Goal: Communication & Community: Share content

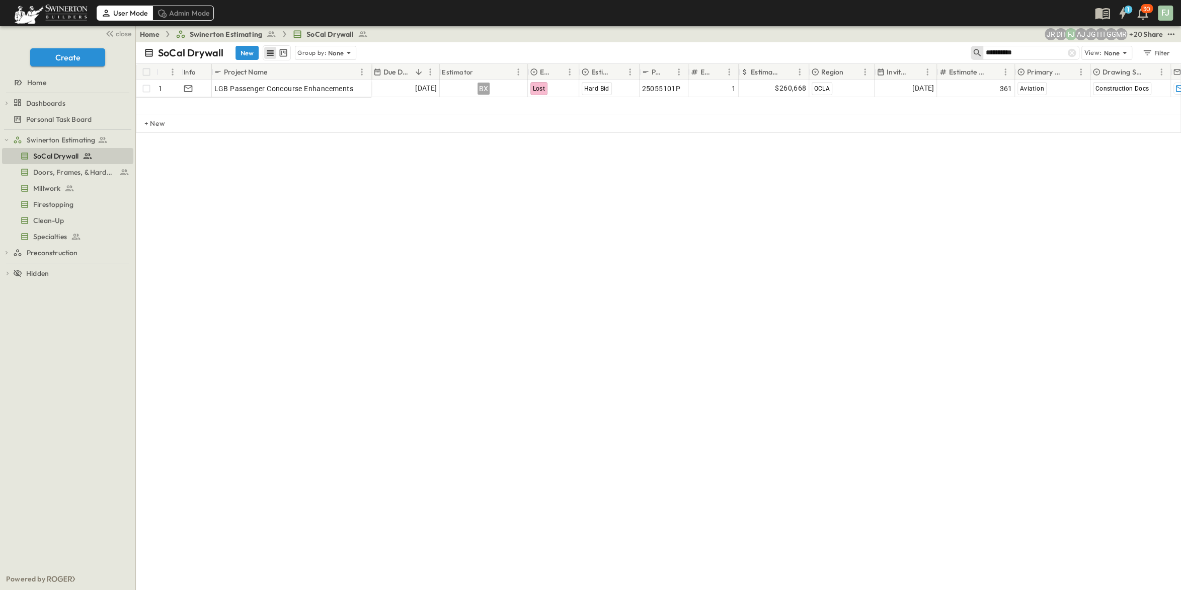
click at [1155, 33] on div "Share" at bounding box center [1153, 34] width 20 height 10
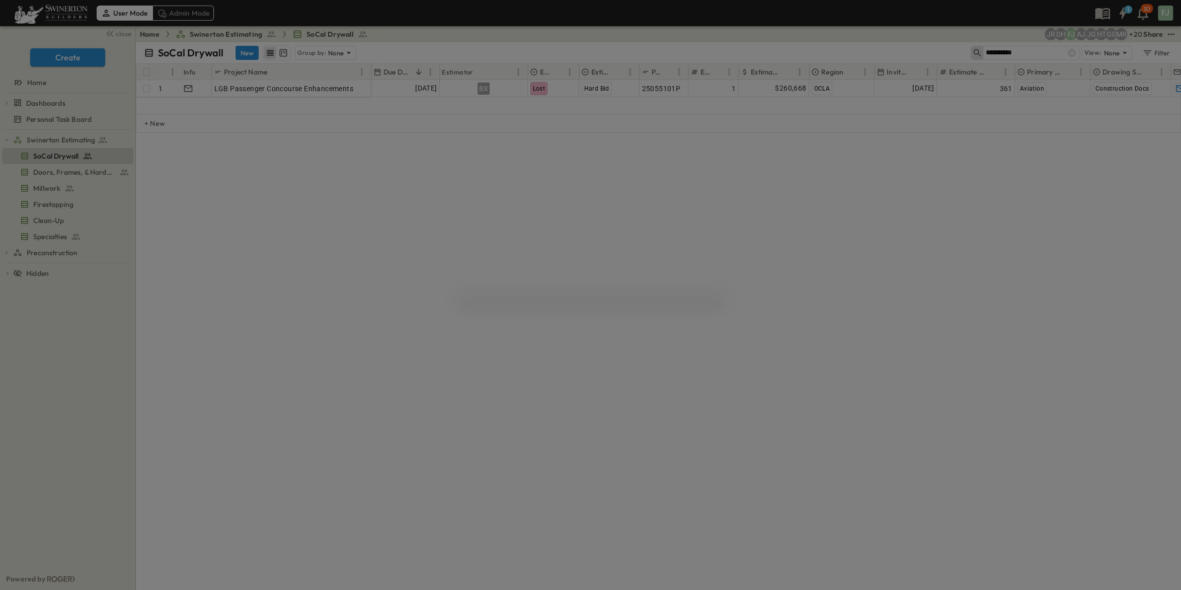
drag, startPoint x: 1015, startPoint y: 278, endPoint x: 988, endPoint y: 303, distance: 37.4
drag, startPoint x: 855, startPoint y: 281, endPoint x: 882, endPoint y: 264, distance: 31.3
click at [858, 281] on div at bounding box center [590, 295] width 1181 height 590
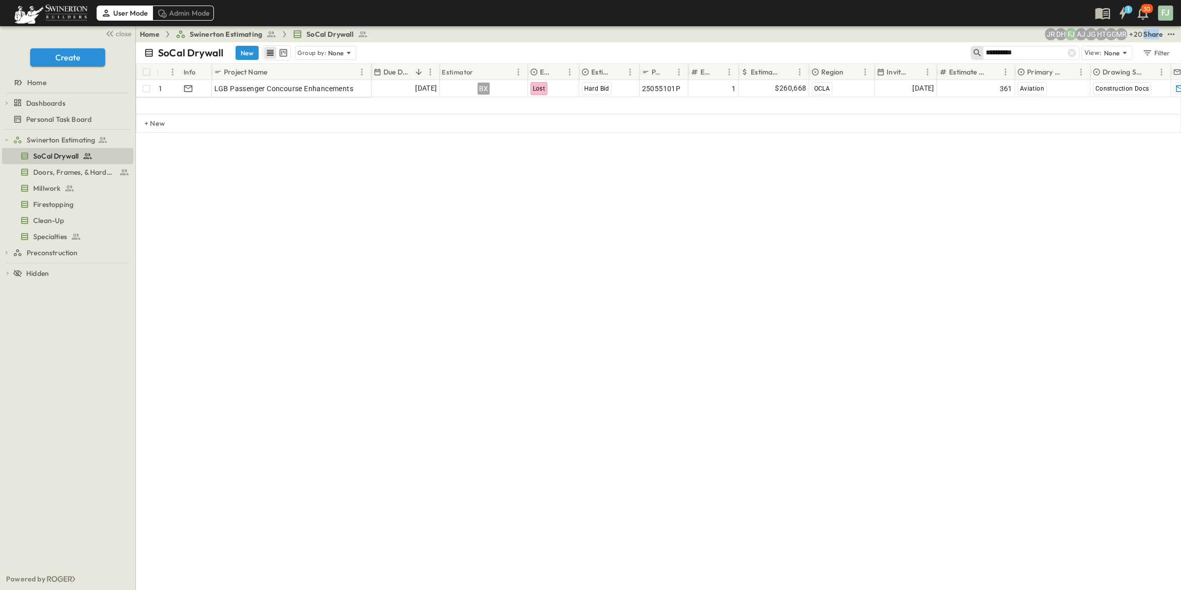
click at [1165, 28] on div "User Mode Admin Mode 1 30 FJ close Create Home Dashboards Estimator Utilization…" at bounding box center [590, 295] width 1181 height 590
click at [1163, 30] on div "Share" at bounding box center [1153, 34] width 20 height 10
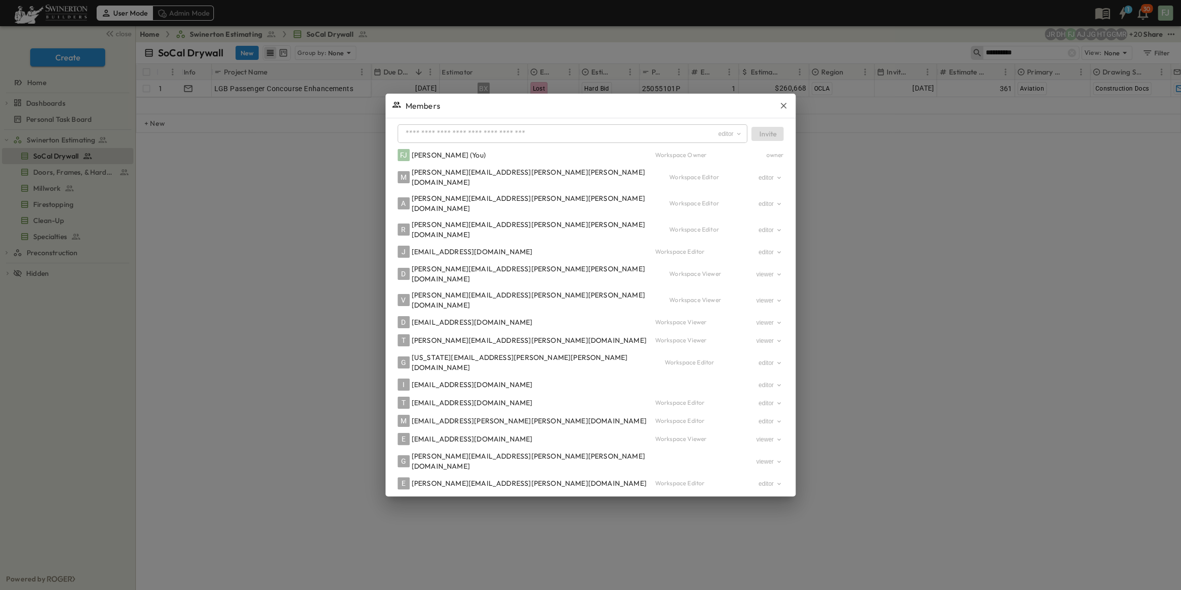
click at [1083, 160] on div at bounding box center [590, 295] width 1181 height 590
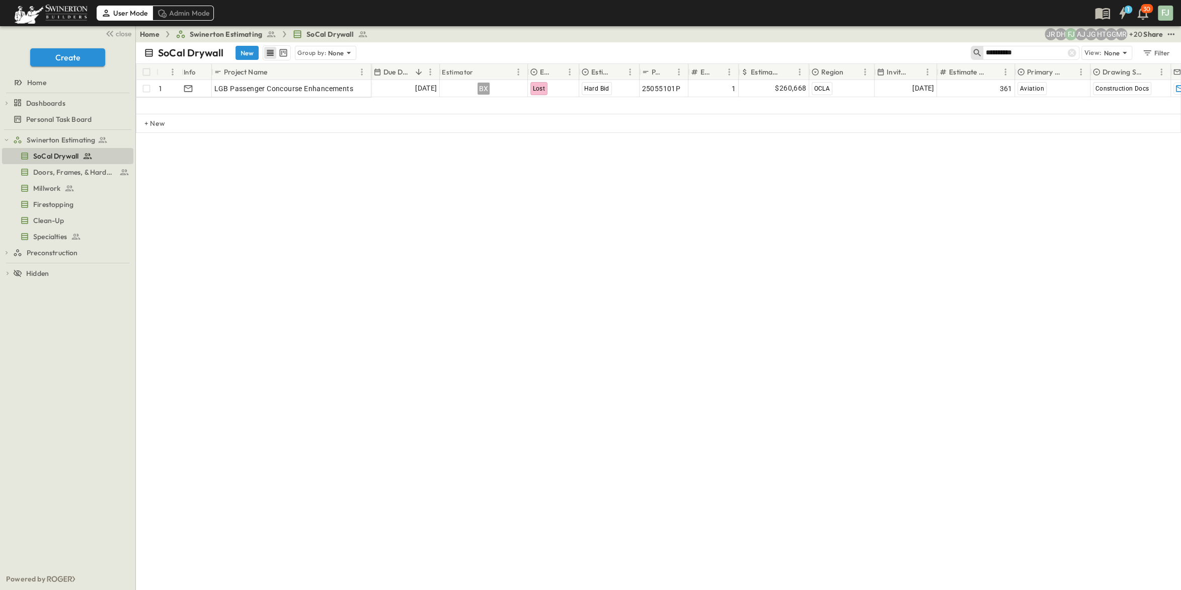
click at [1154, 33] on div "Share" at bounding box center [1153, 34] width 20 height 10
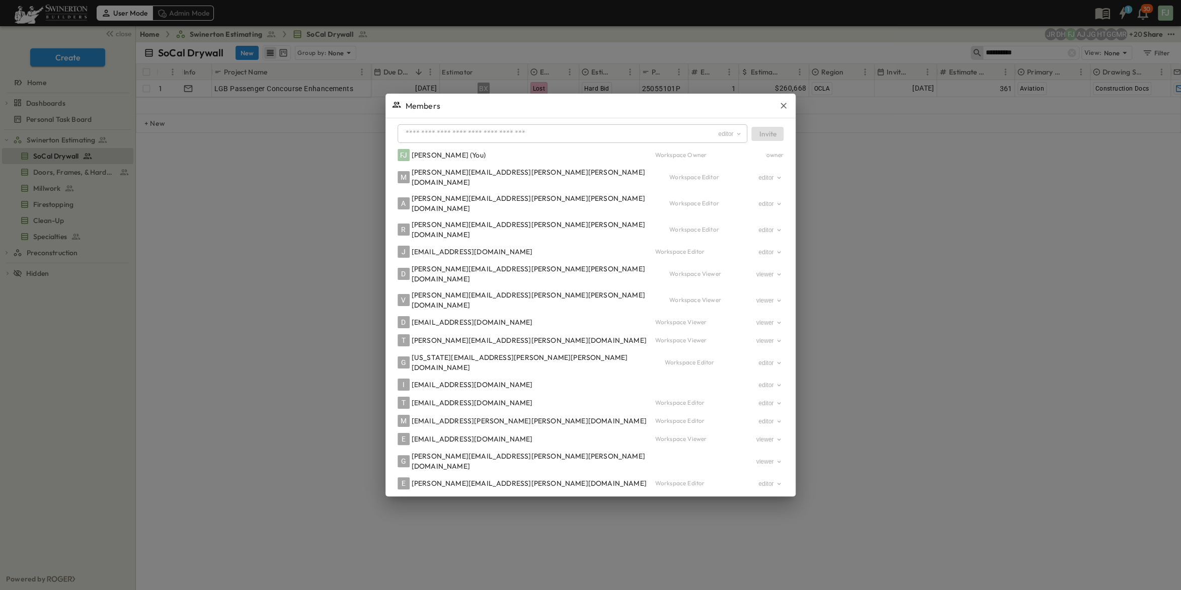
click at [568, 127] on input "text" at bounding box center [560, 133] width 316 height 15
click at [574, 126] on input "text" at bounding box center [560, 133] width 316 height 15
paste input "**********"
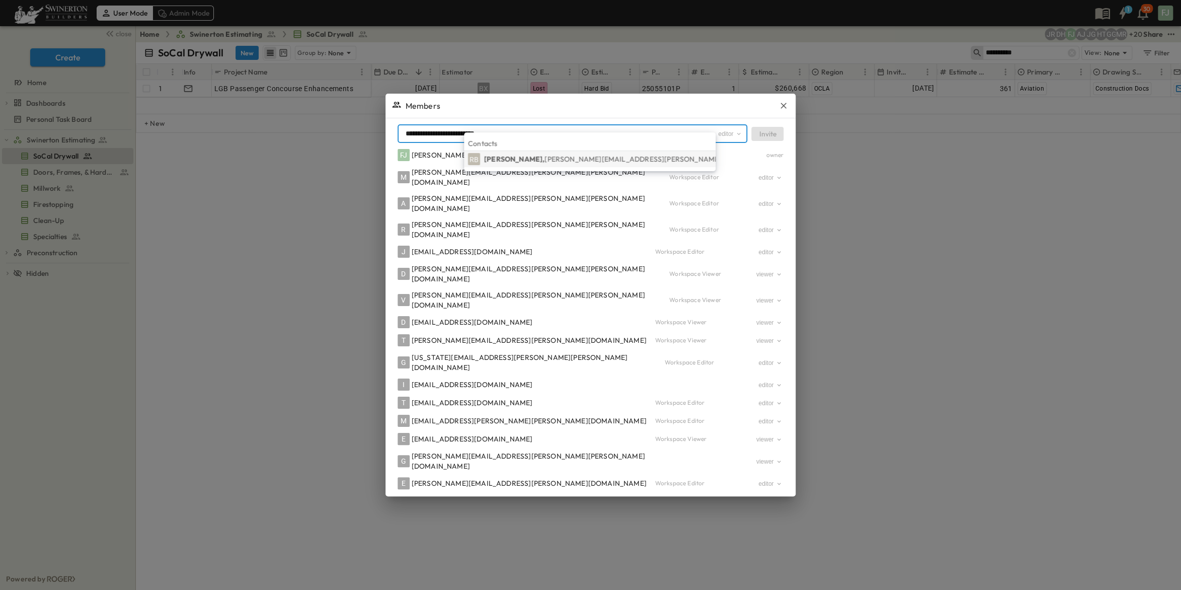
type input "**********"
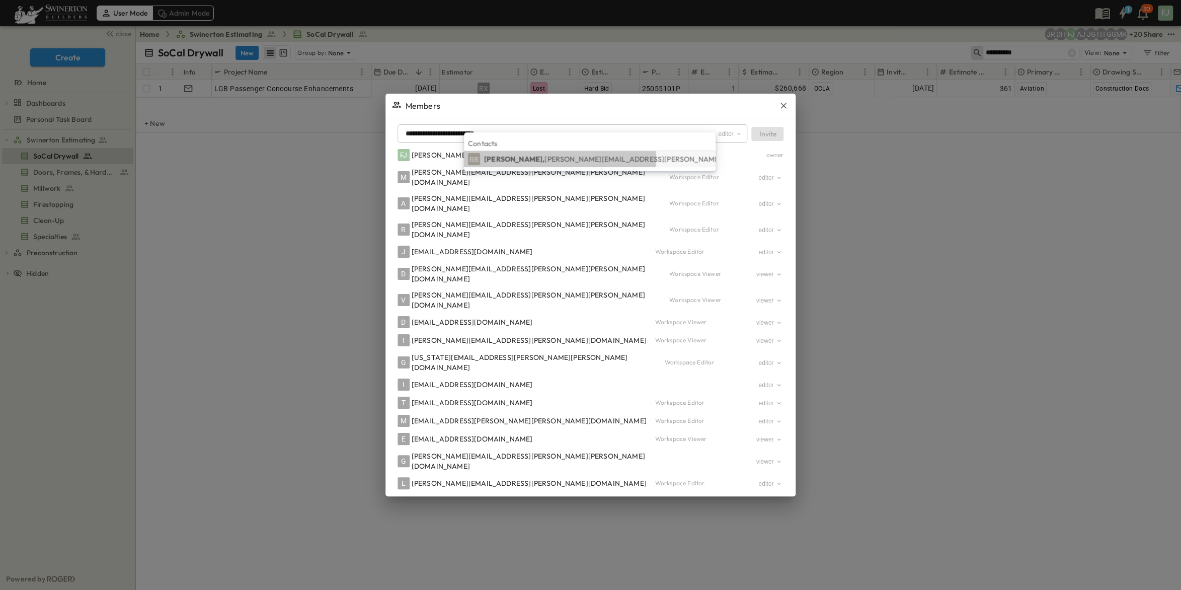
click at [560, 158] on span "[PERSON_NAME][EMAIL_ADDRESS][PERSON_NAME][PERSON_NAME][DOMAIN_NAME]" at bounding box center [691, 158] width 292 height 9
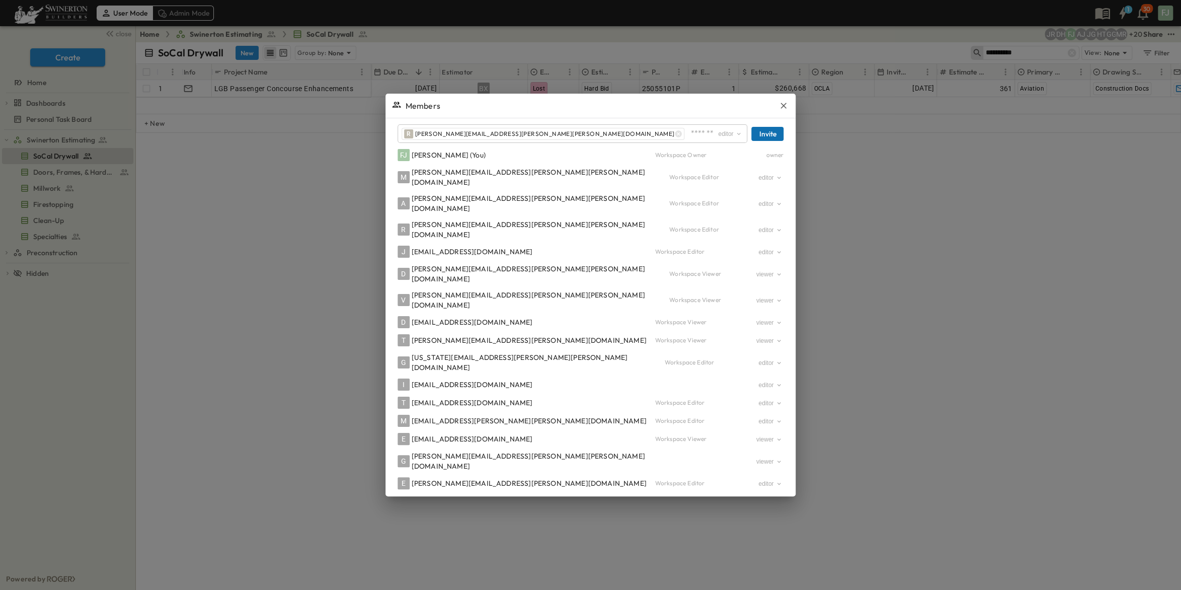
click at [751, 127] on button "Invite" at bounding box center [767, 134] width 32 height 14
click at [305, 258] on div at bounding box center [590, 295] width 1181 height 590
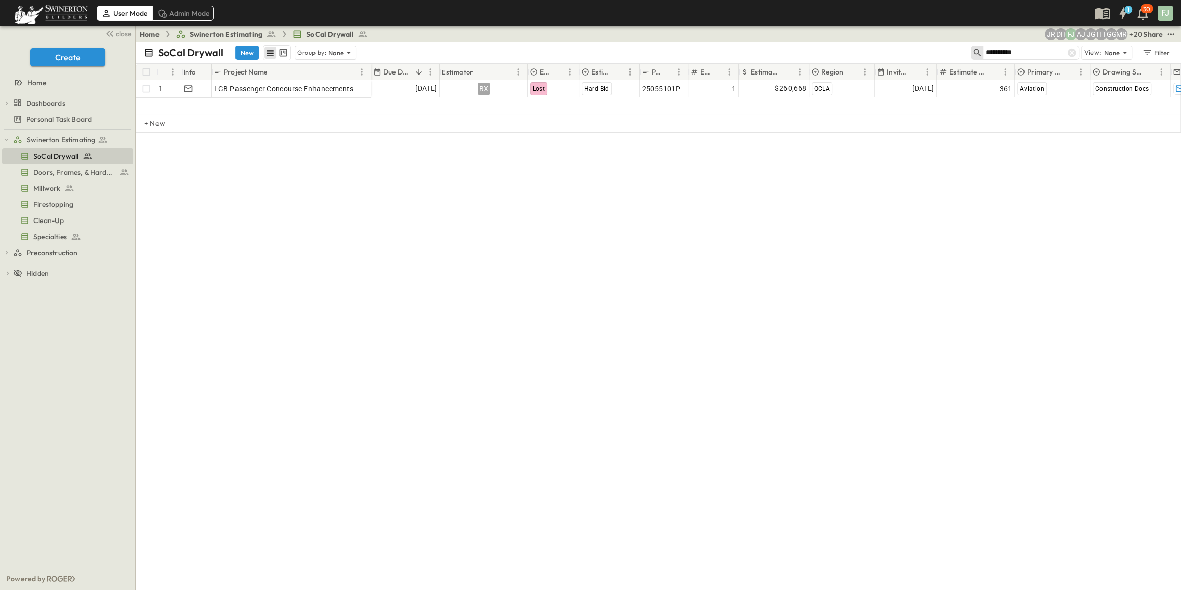
click at [243, 234] on div "SoCal Drywall New Group by: None ********* View: None Filter # Info Project Nam…" at bounding box center [658, 315] width 1045 height 547
click at [50, 167] on span "Doors, Frames, & Hardware" at bounding box center [68, 172] width 70 height 10
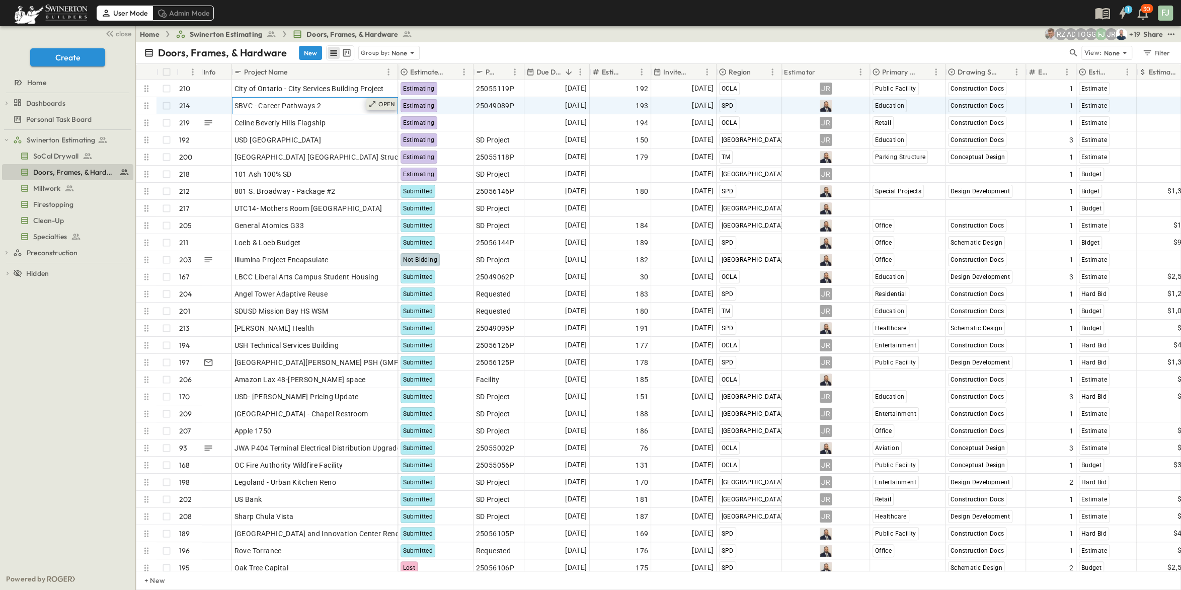
click at [375, 101] on icon at bounding box center [372, 104] width 6 height 6
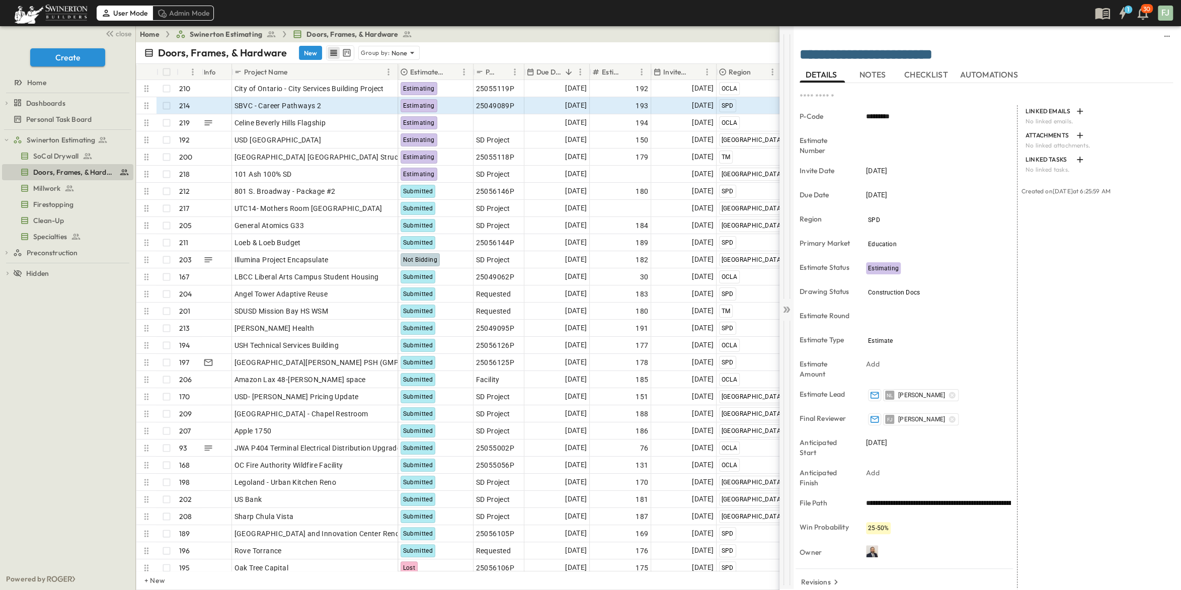
click at [786, 306] on icon at bounding box center [785, 309] width 4 height 6
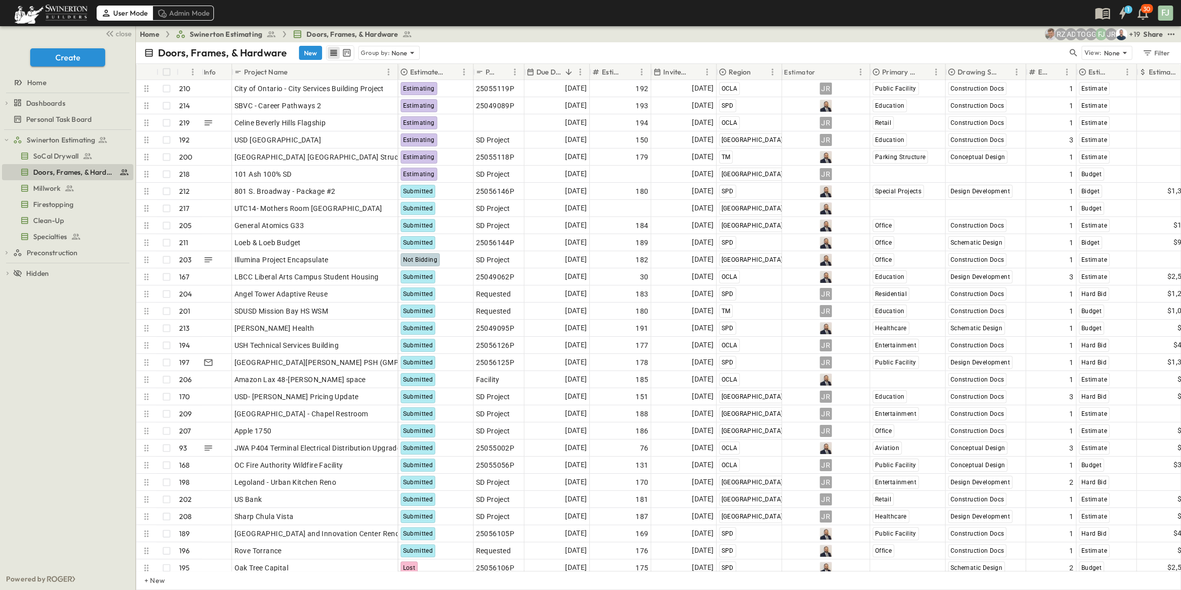
click at [842, 45] on div "Doors, Frames, & Hardware New Group by: None" at bounding box center [605, 52] width 923 height 15
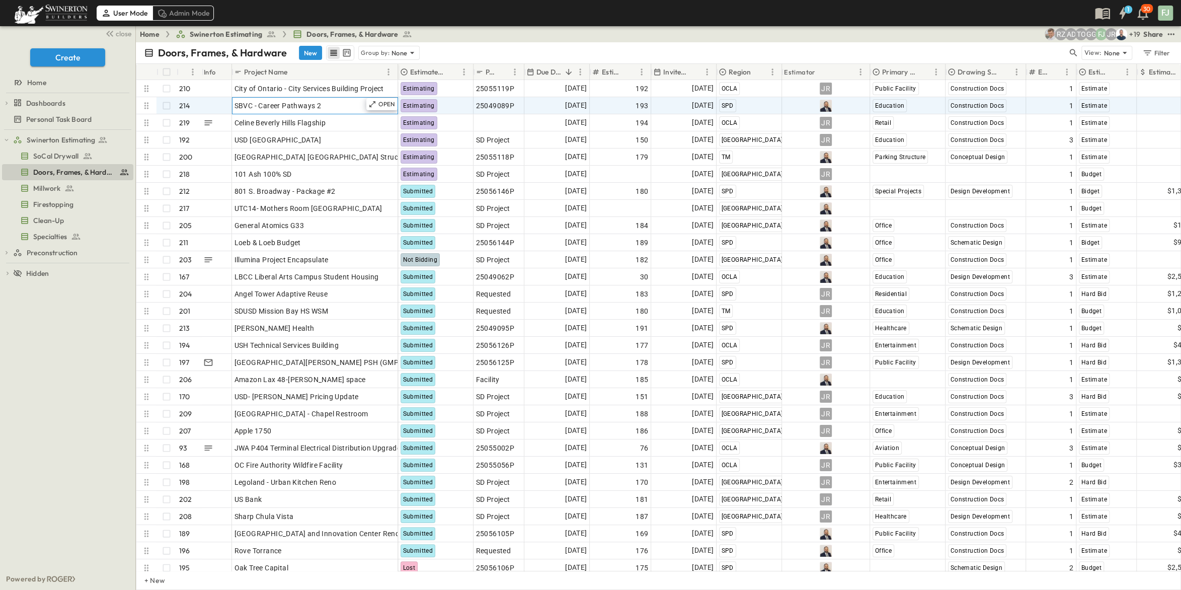
drag, startPoint x: 292, startPoint y: 95, endPoint x: 240, endPoint y: 95, distance: 51.8
click at [240, 99] on div "SBVC - Career Pathways 2" at bounding box center [314, 106] width 161 height 14
click at [266, 99] on input "**********" at bounding box center [314, 105] width 165 height 12
click at [365, 46] on div "Doors, Frames, & Hardware New Group by: None" at bounding box center [605, 52] width 923 height 15
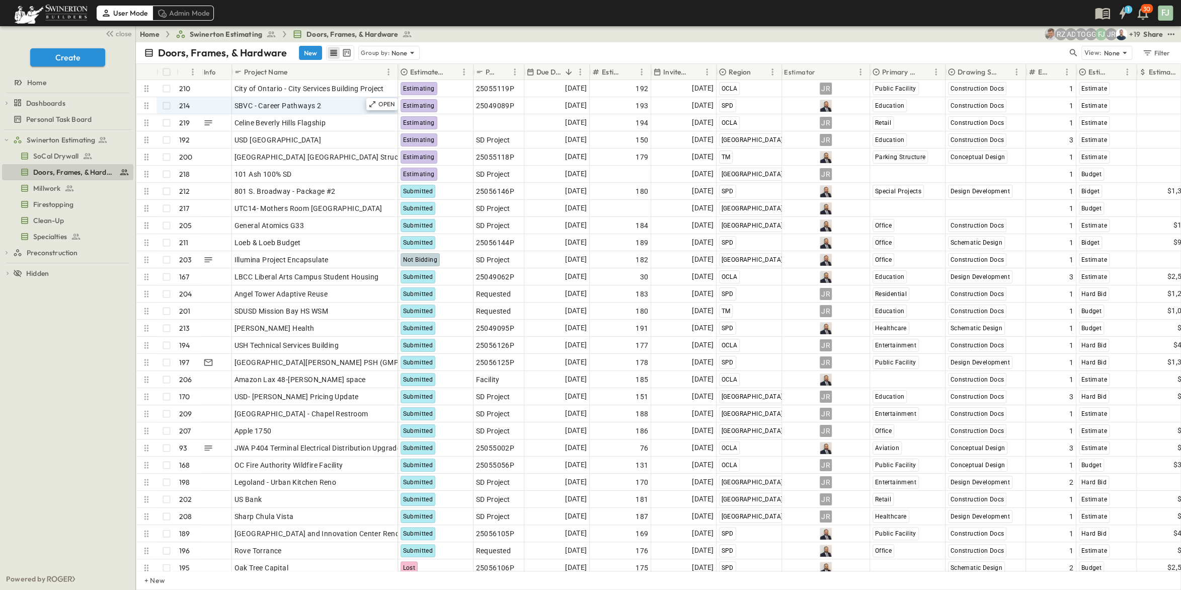
click at [926, 28] on div "+ 19 JR FJ GG TO AD RZ Share" at bounding box center [1022, 34] width 309 height 12
click at [1078, 48] on icon "button" at bounding box center [1073, 53] width 10 height 10
click at [1056, 47] on input "text" at bounding box center [1020, 52] width 70 height 15
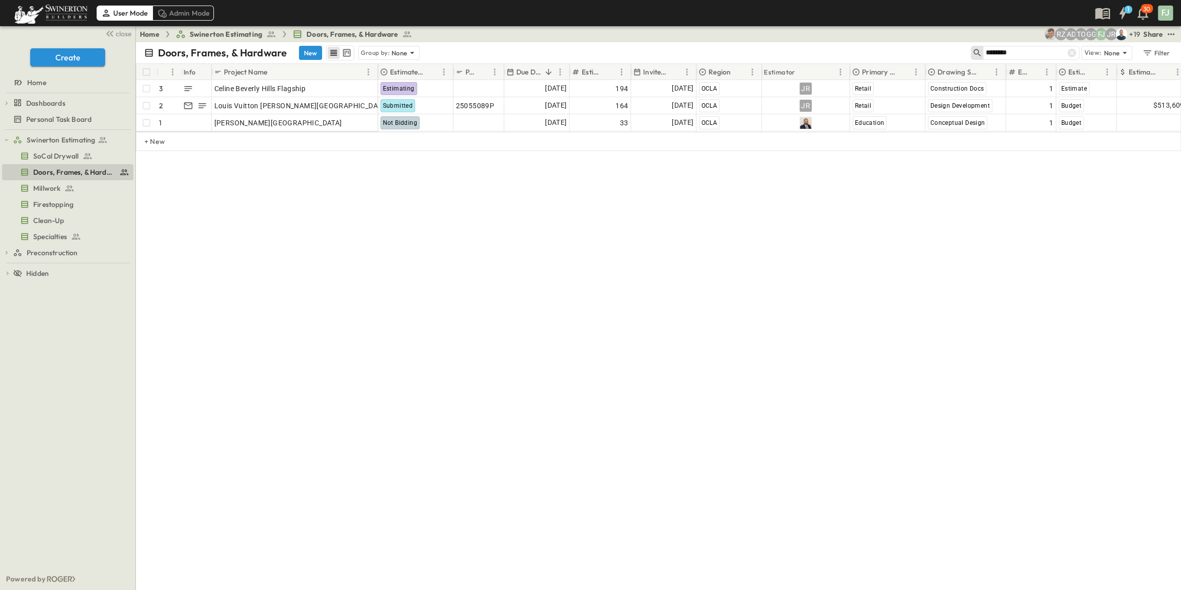
type input "*******"
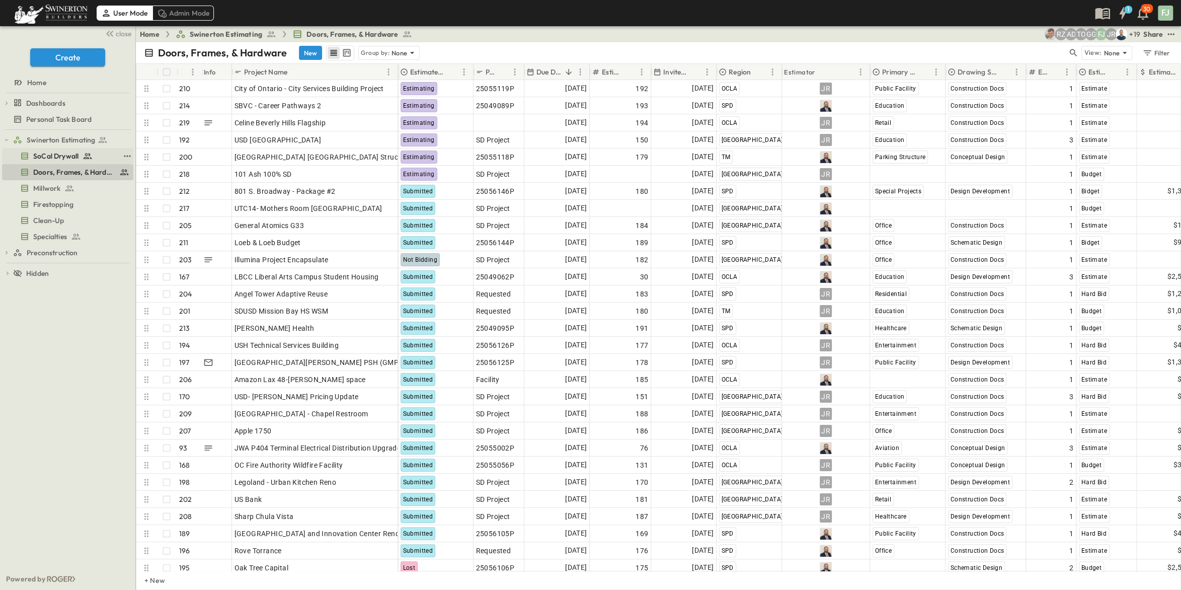
click at [52, 151] on span "SoCal Drywall" at bounding box center [55, 156] width 45 height 10
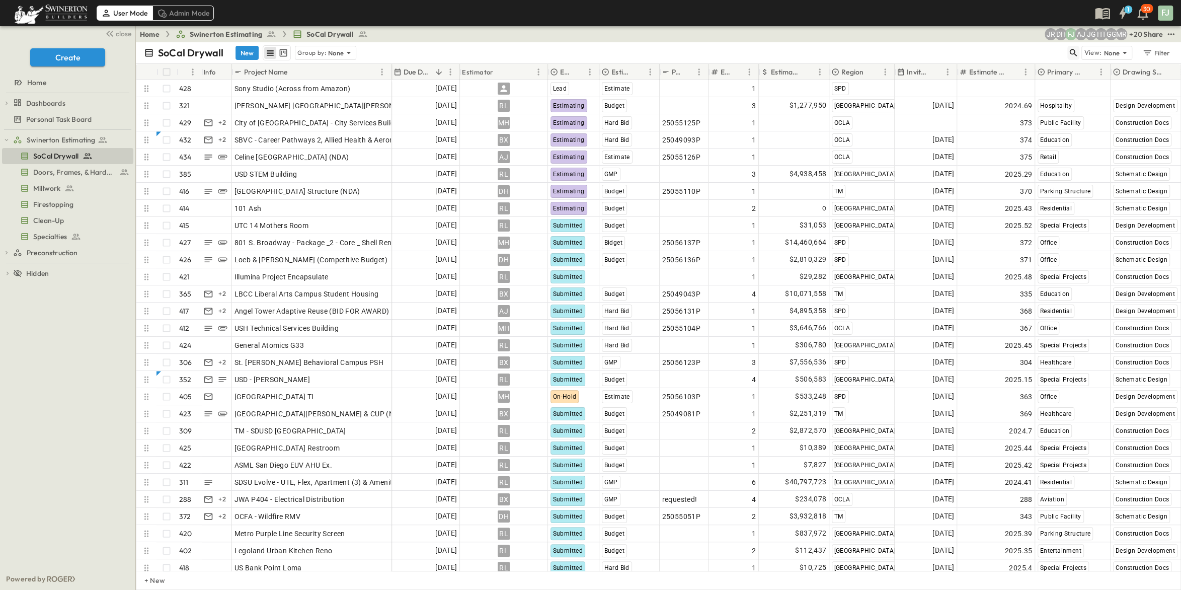
click at [1078, 48] on icon "button" at bounding box center [1073, 53] width 10 height 10
click at [1056, 48] on input "text" at bounding box center [1020, 52] width 70 height 15
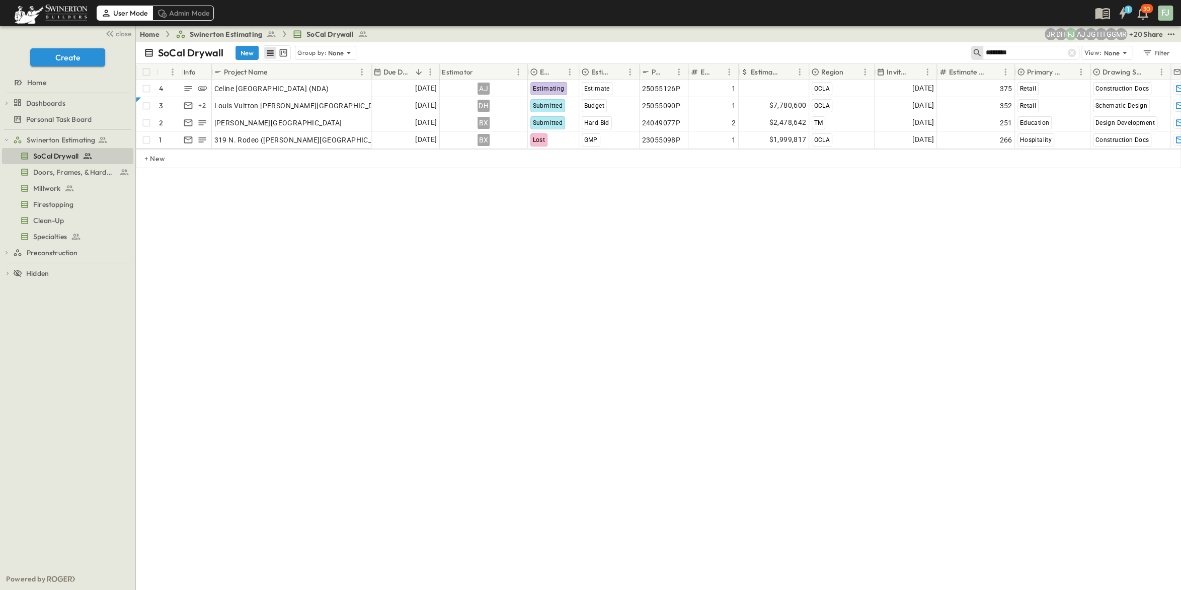
type input "*******"
